Goal: Check status: Verify the current state of an ongoing process or item

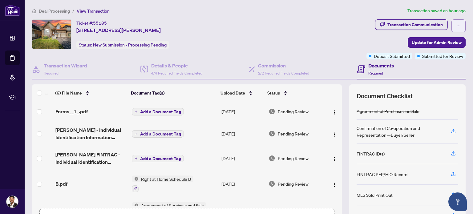
click at [457, 29] on span "button" at bounding box center [459, 26] width 4 height 10
click at [365, 30] on div "Transaction Communication Update for Admin Review Deposit Submitted Submitted f…" at bounding box center [416, 39] width 102 height 40
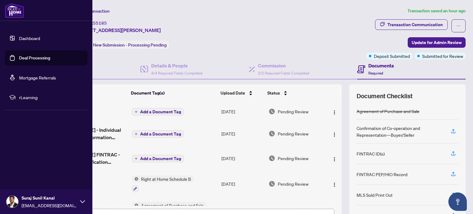
click at [37, 55] on link "Deal Processing" at bounding box center [34, 58] width 31 height 6
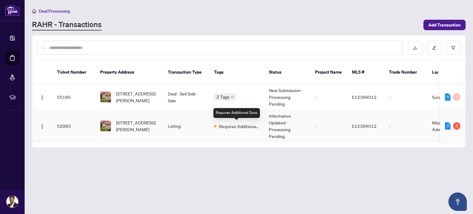
click at [237, 128] on span "Requires Additional Docs" at bounding box center [239, 126] width 40 height 7
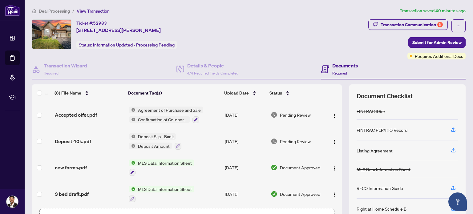
scroll to position [108, 0]
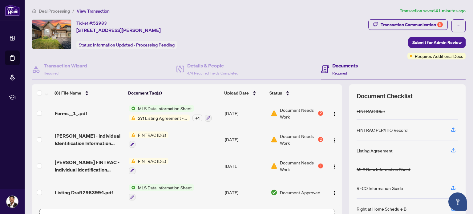
click at [292, 113] on span "Document Needs Work" at bounding box center [298, 114] width 37 height 14
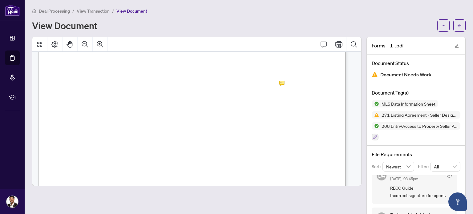
scroll to position [12684, 0]
click at [458, 23] on button "button" at bounding box center [460, 25] width 12 height 12
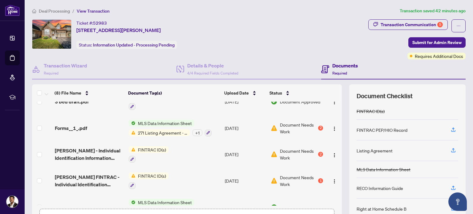
scroll to position [108, 0]
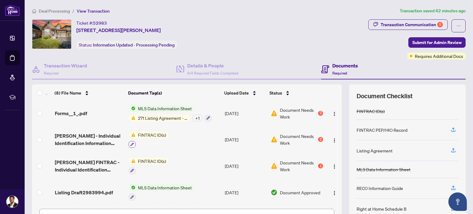
click at [132, 143] on icon "button" at bounding box center [132, 145] width 4 height 4
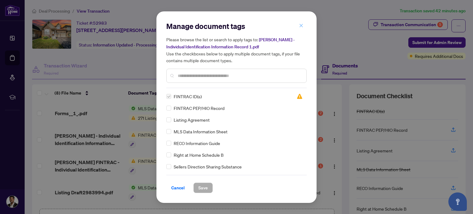
click at [299, 26] on icon "close" at bounding box center [301, 25] width 4 height 4
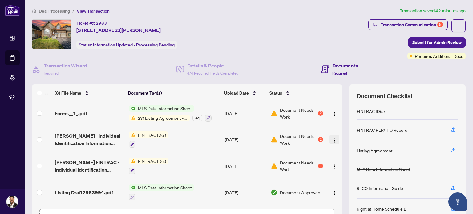
click at [332, 138] on img "button" at bounding box center [334, 140] width 5 height 5
click at [277, 38] on div "Ticket #: 52983 [STREET_ADDRESS][PERSON_NAME] Status: Information Updated - Pro…" at bounding box center [199, 34] width 334 height 30
